Goal: Manage account settings

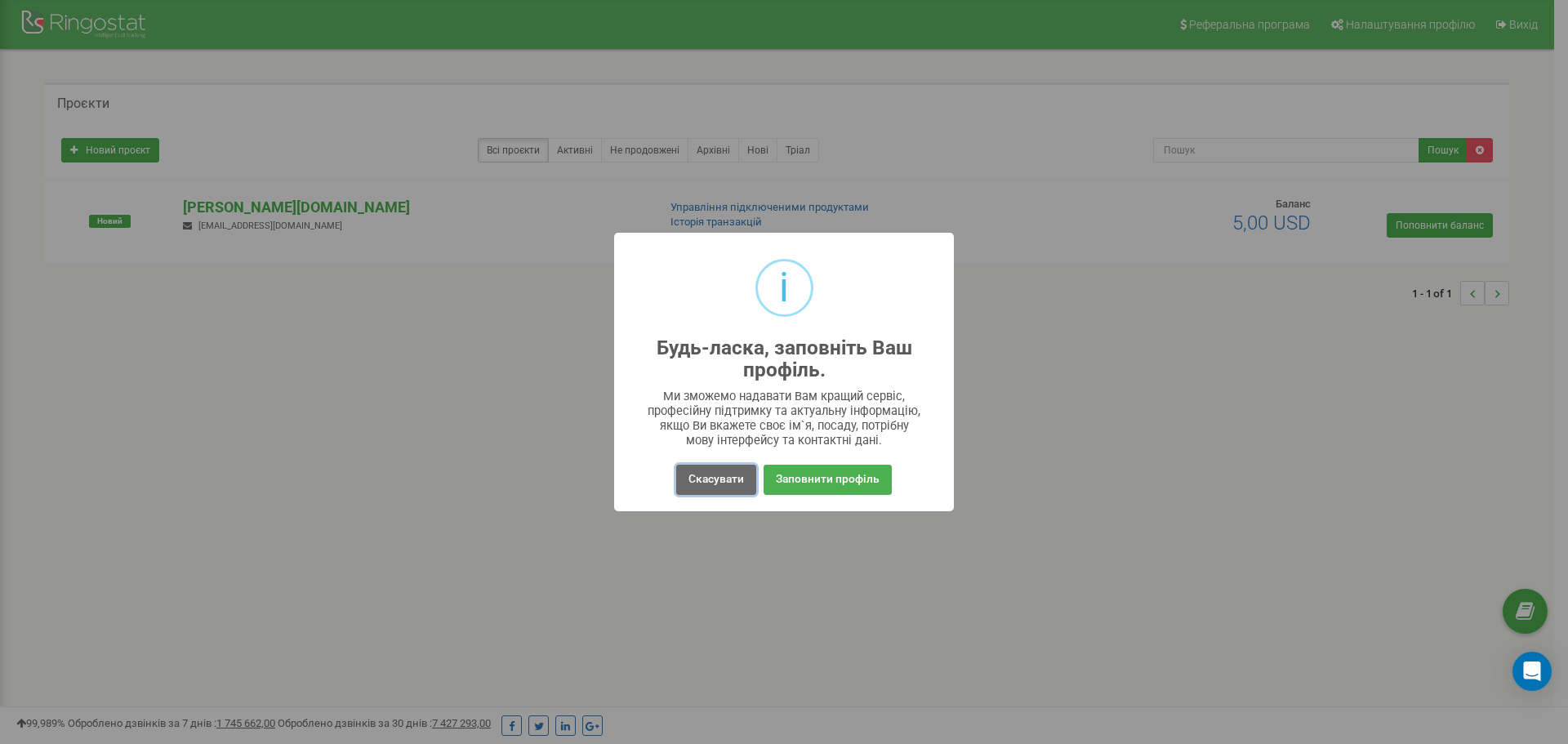
click at [705, 475] on button "Скасувати" at bounding box center [715, 479] width 80 height 30
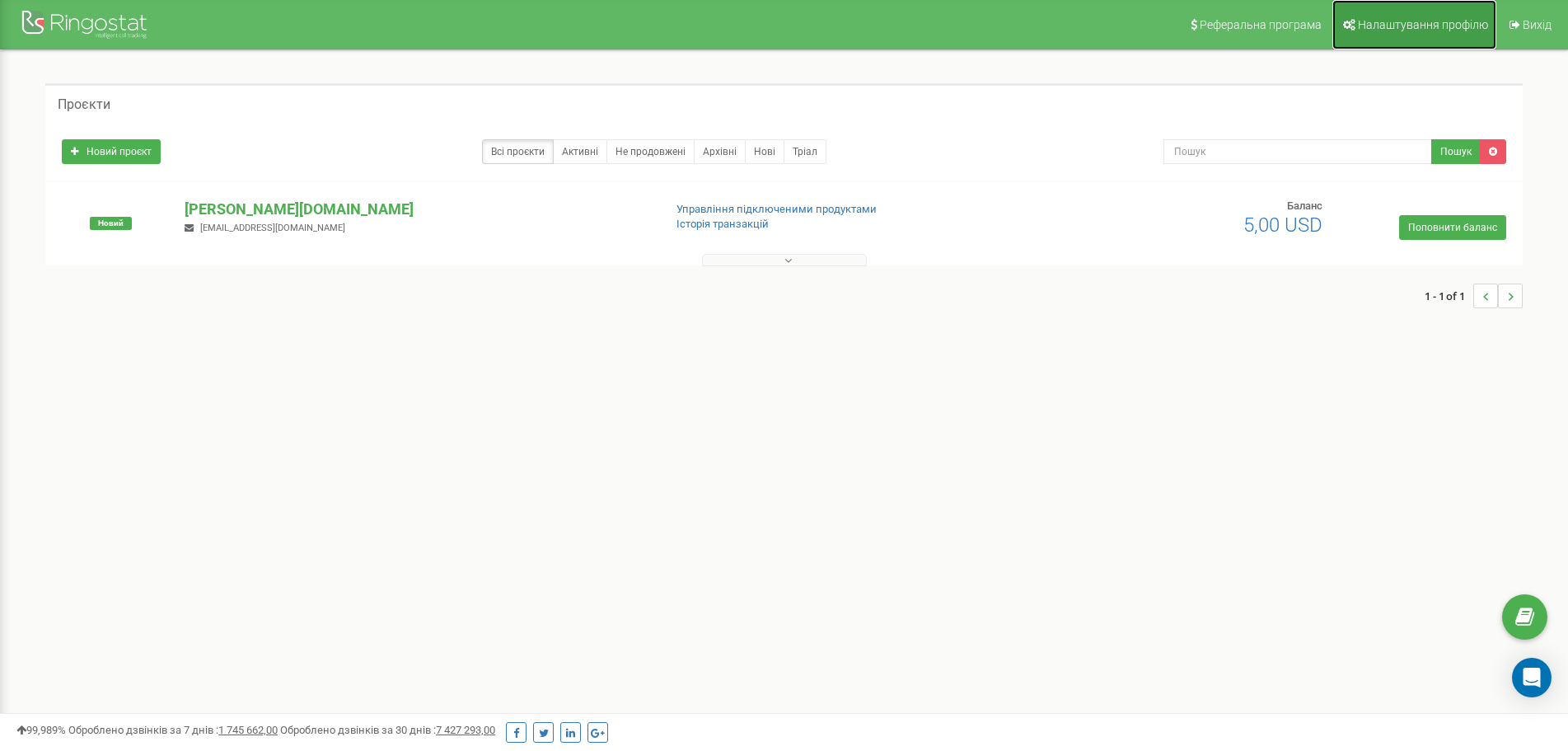
click at [1408, 32] on link "Налаштування профілю" at bounding box center [1414, 25] width 164 height 49
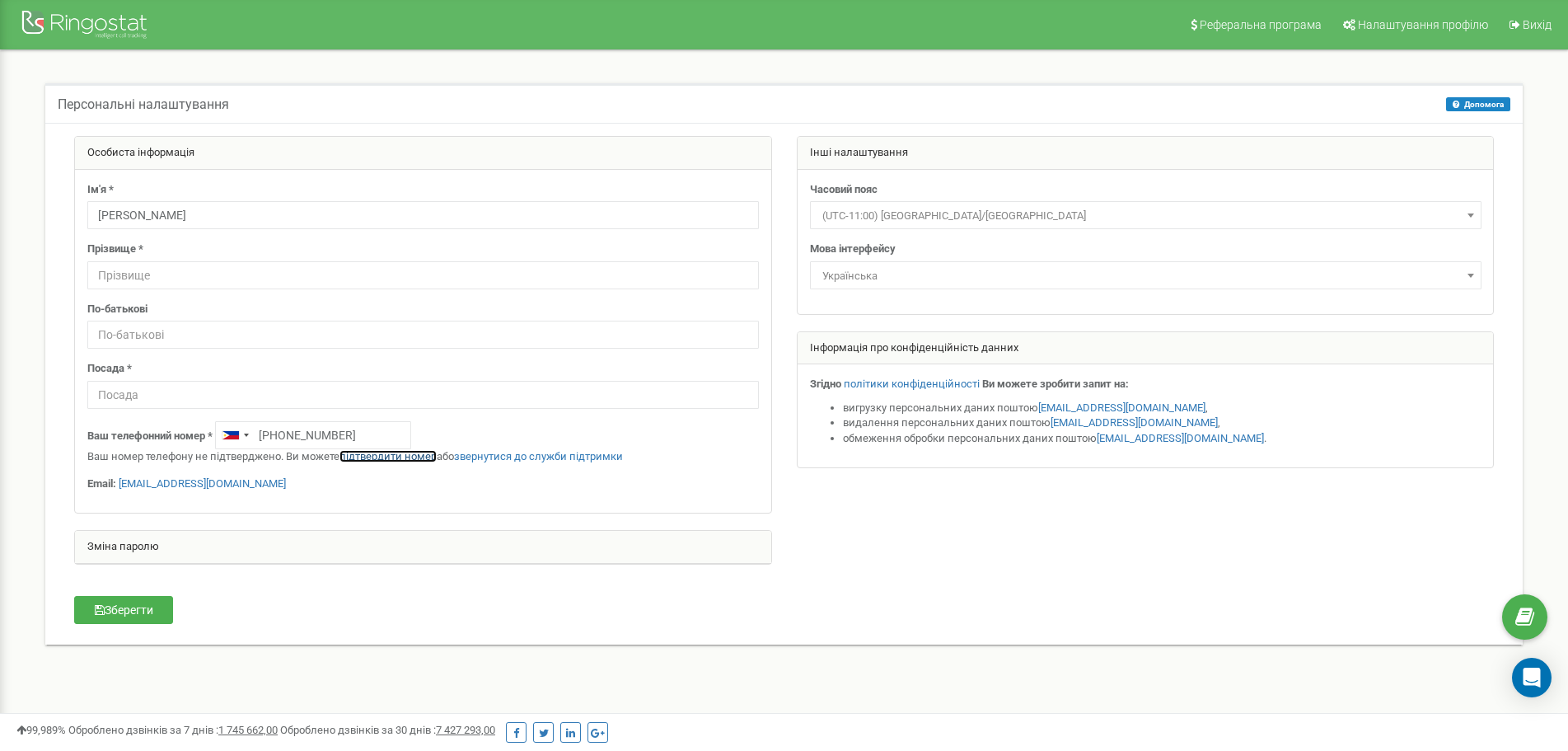
click at [404, 454] on link "підтвердити номер" at bounding box center [388, 456] width 97 height 13
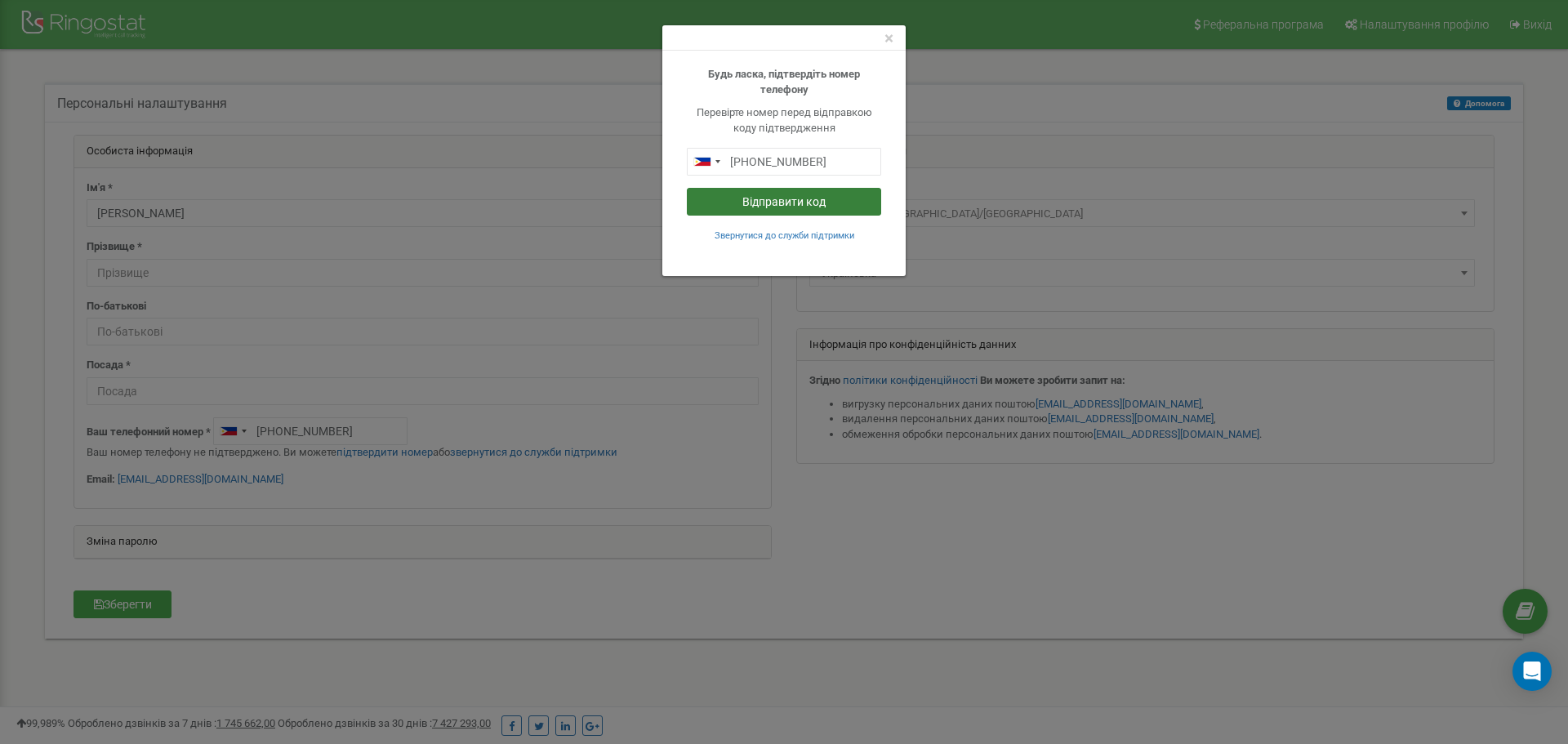
click at [816, 205] on button "Відправити код" at bounding box center [783, 201] width 194 height 28
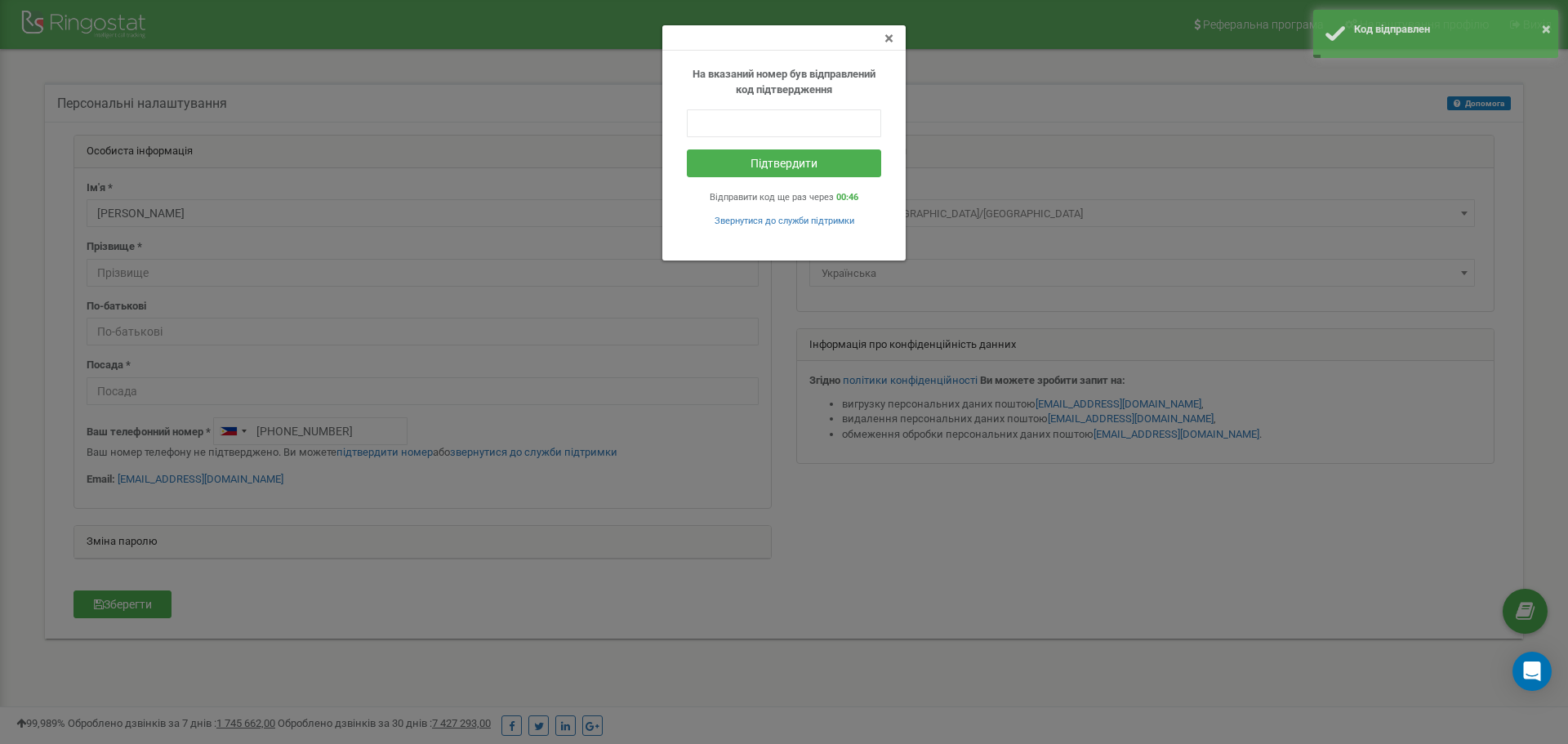
click at [889, 40] on span "×" at bounding box center [889, 39] width 9 height 20
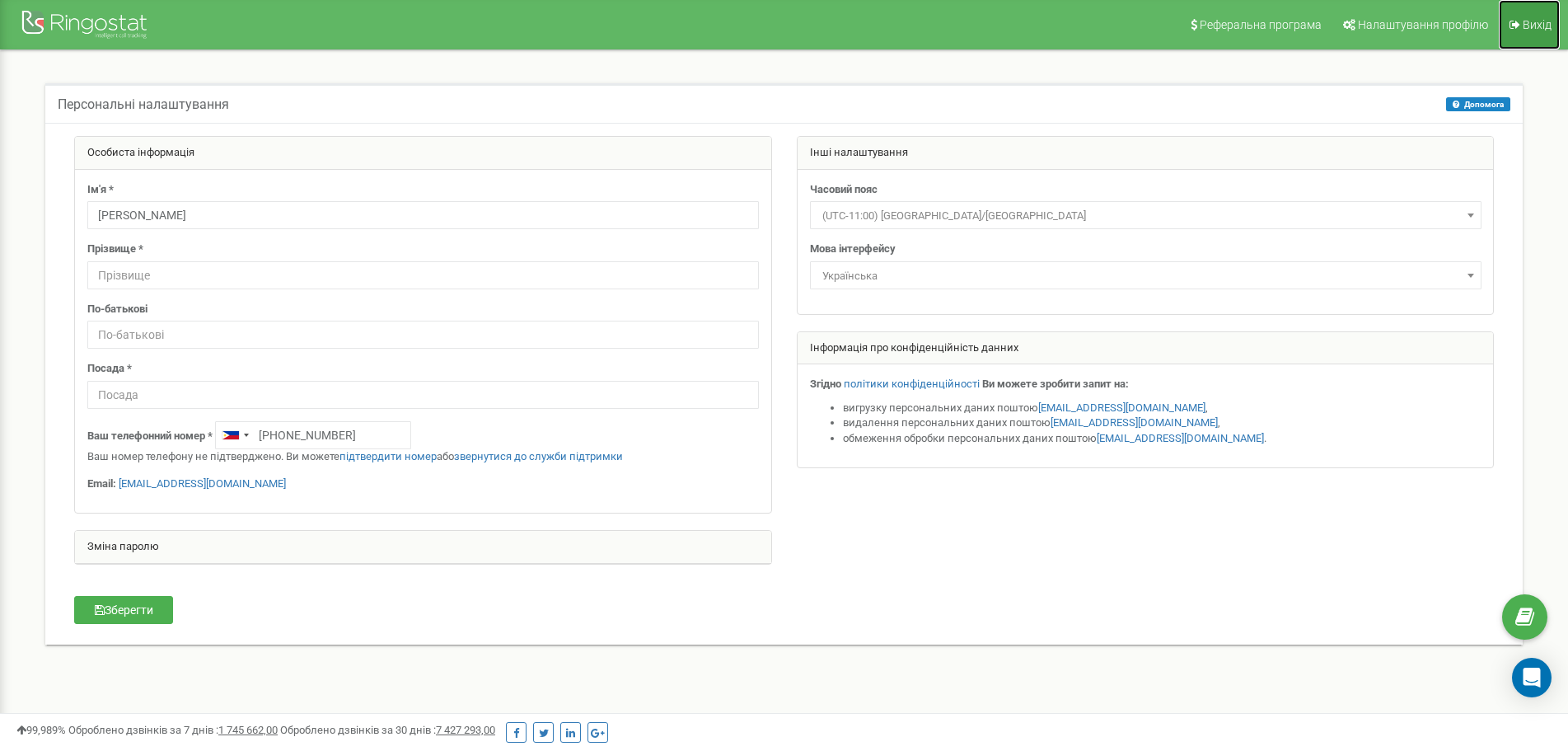
click at [1526, 36] on link "Вихід" at bounding box center [1528, 25] width 61 height 49
